Goal: Transaction & Acquisition: Purchase product/service

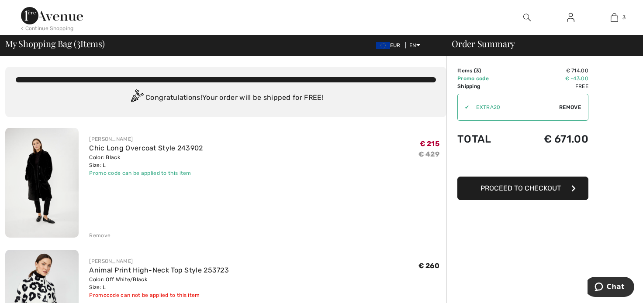
click at [523, 186] on span "Proceed to Checkout" at bounding box center [520, 188] width 80 height 8
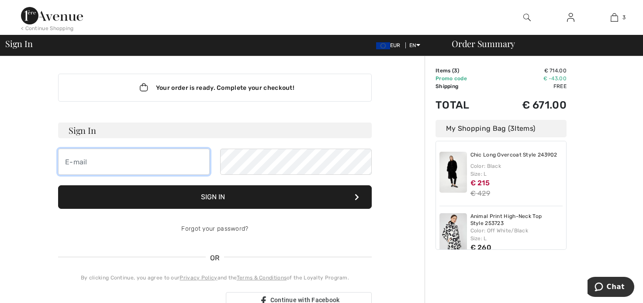
type input "[EMAIL_ADDRESS][DOMAIN_NAME]"
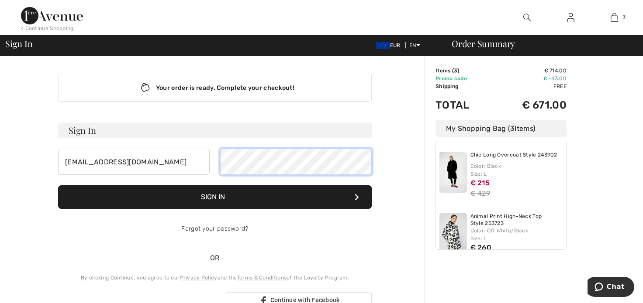
click at [168, 164] on div "[EMAIL_ADDRESS][DOMAIN_NAME]" at bounding box center [214, 162] width 313 height 26
click at [203, 162] on div "[EMAIL_ADDRESS][DOMAIN_NAME]" at bounding box center [214, 162] width 313 height 26
click at [216, 193] on button "Sign In" at bounding box center [214, 198] width 313 height 24
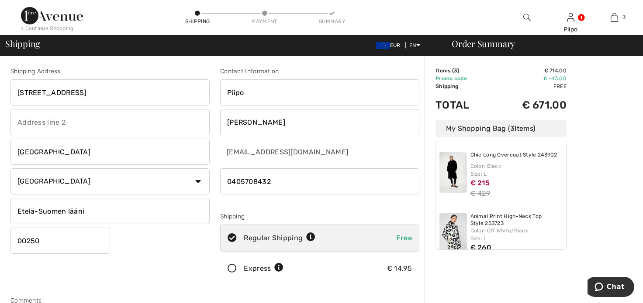
drag, startPoint x: 84, startPoint y: 210, endPoint x: -19, endPoint y: 196, distance: 104.4
click at [0, 196] on html "We value your privacy We use cookies to enhance your browsing experience, serve…" at bounding box center [321, 151] width 643 height 303
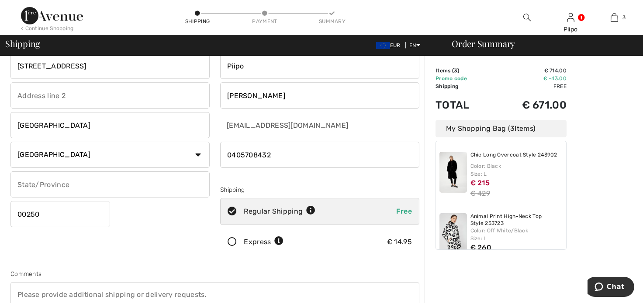
scroll to position [2, 0]
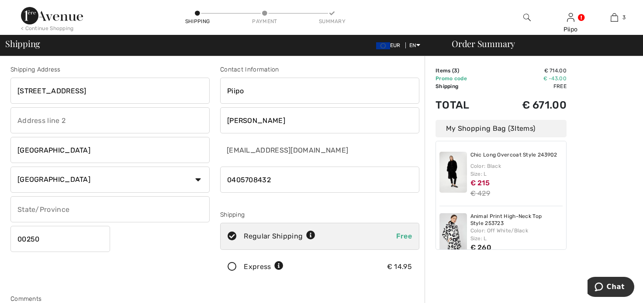
click at [231, 265] on icon at bounding box center [231, 267] width 23 height 9
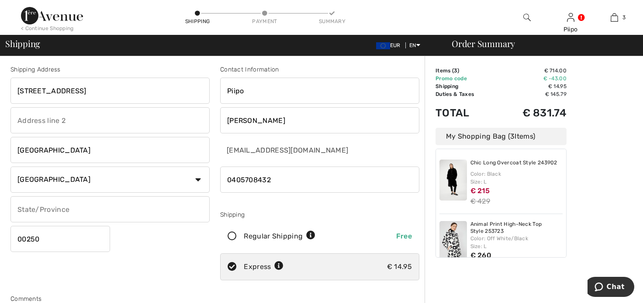
click at [231, 235] on icon at bounding box center [231, 236] width 23 height 9
radio input "true"
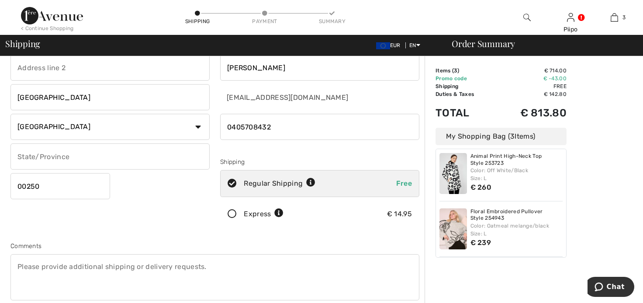
scroll to position [0, 0]
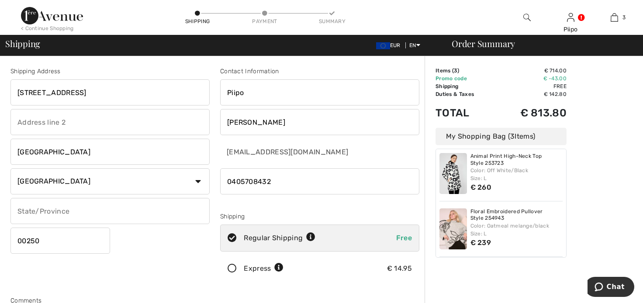
click at [231, 268] on icon at bounding box center [231, 269] width 23 height 9
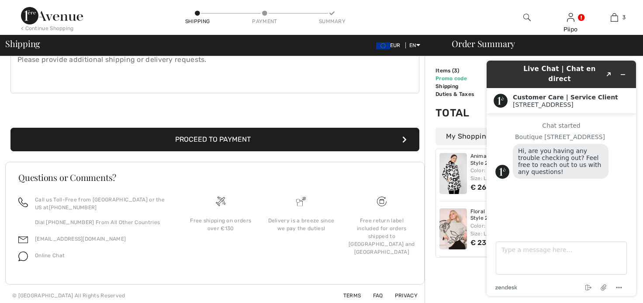
click at [220, 136] on button "Proceed to Payment" at bounding box center [214, 140] width 409 height 24
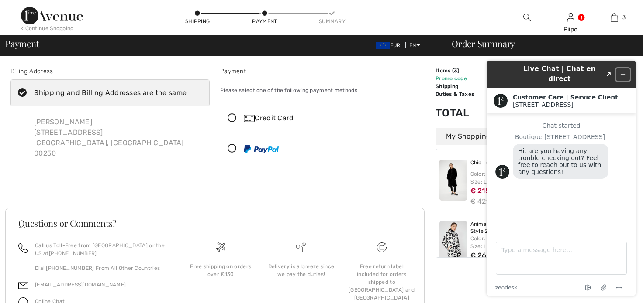
click at [623, 72] on icon "Minimize widget" at bounding box center [623, 75] width 6 height 6
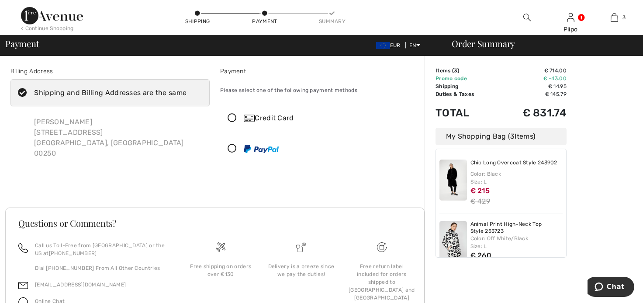
click at [231, 148] on icon at bounding box center [231, 149] width 23 height 9
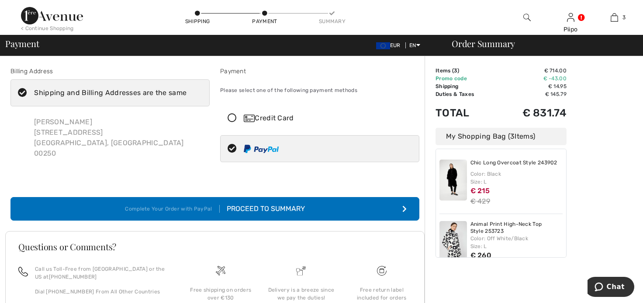
click at [272, 206] on div "Proceed to Summary" at bounding box center [262, 209] width 85 height 10
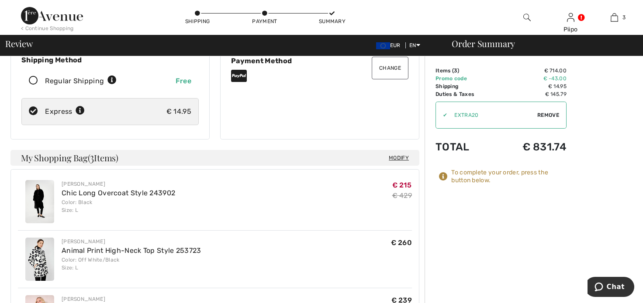
scroll to position [131, 0]
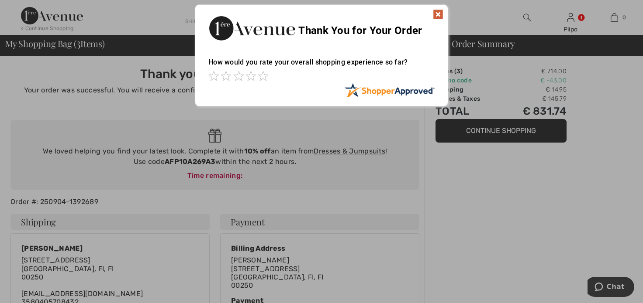
click at [438, 10] on img at bounding box center [438, 14] width 10 height 10
